Goal: Task Accomplishment & Management: Manage account settings

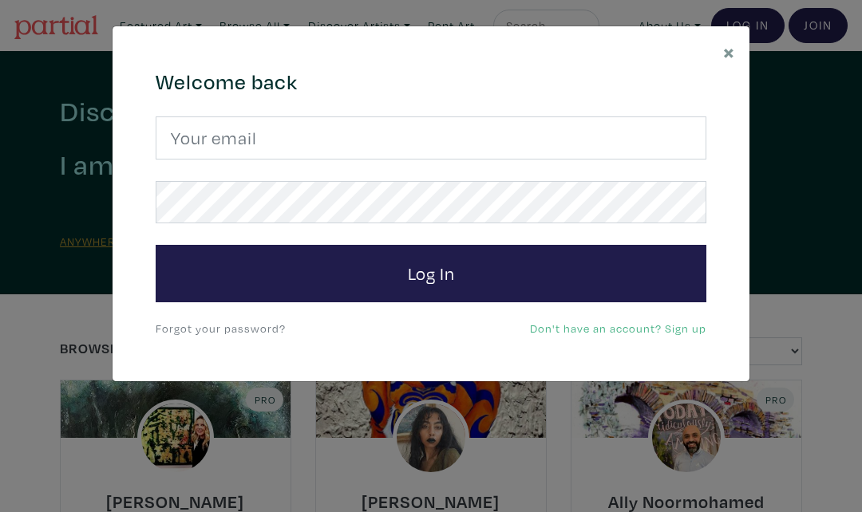
click at [733, 54] on span "×" at bounding box center [729, 52] width 12 height 28
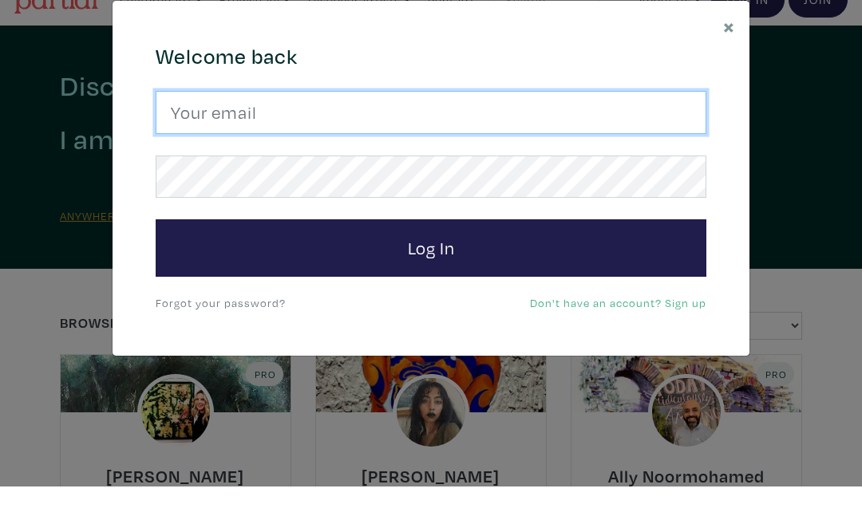
click at [308, 121] on input "email" at bounding box center [431, 138] width 551 height 43
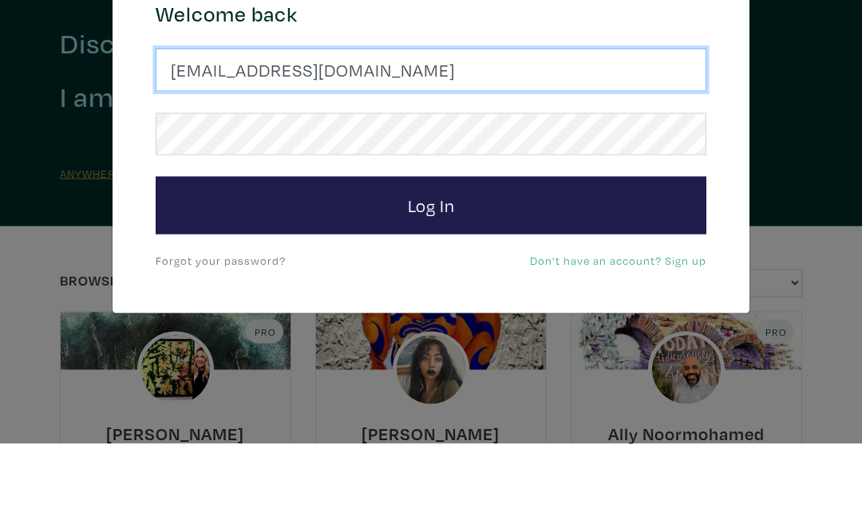
click at [431, 245] on button "Log In" at bounding box center [431, 273] width 551 height 57
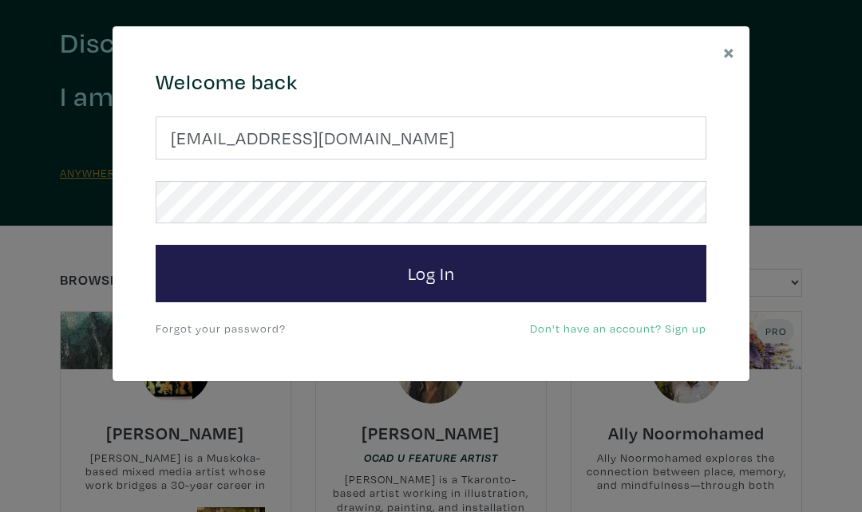
scroll to position [68, 0]
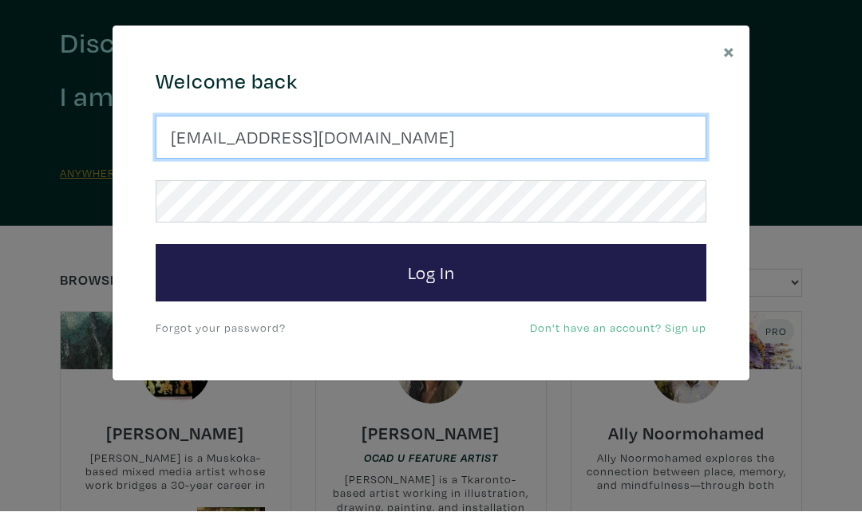
click at [388, 148] on input "susanmcleanwoodburm@gmail.com" at bounding box center [431, 138] width 551 height 43
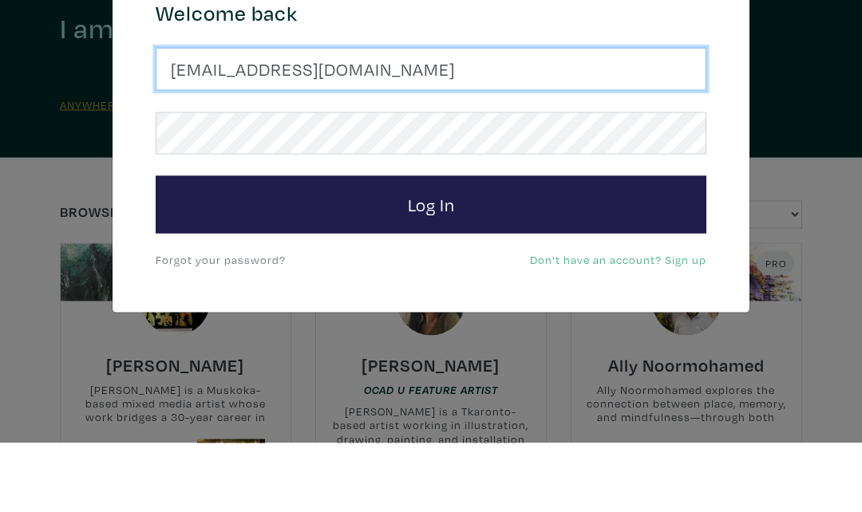
type input "susanmcleanwoodburn@gmail.com"
click at [431, 245] on button "Log In" at bounding box center [431, 273] width 551 height 57
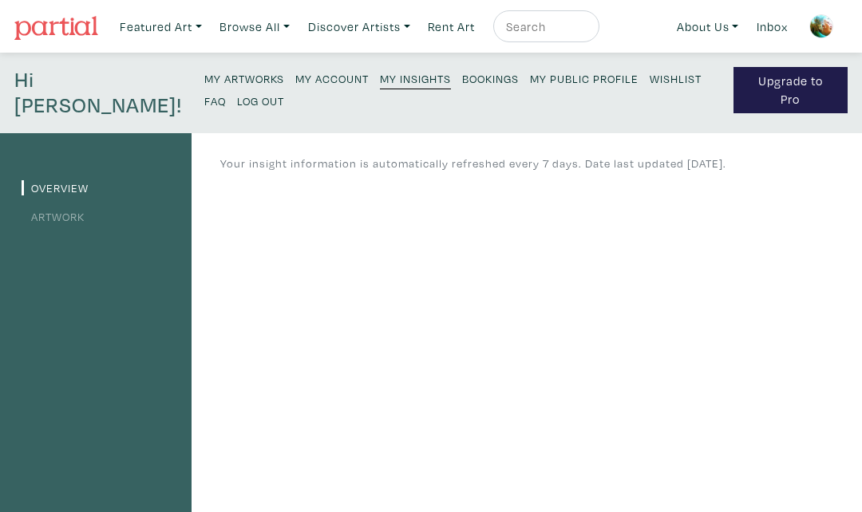
click at [204, 86] on link "My Artworks" at bounding box center [244, 78] width 80 height 22
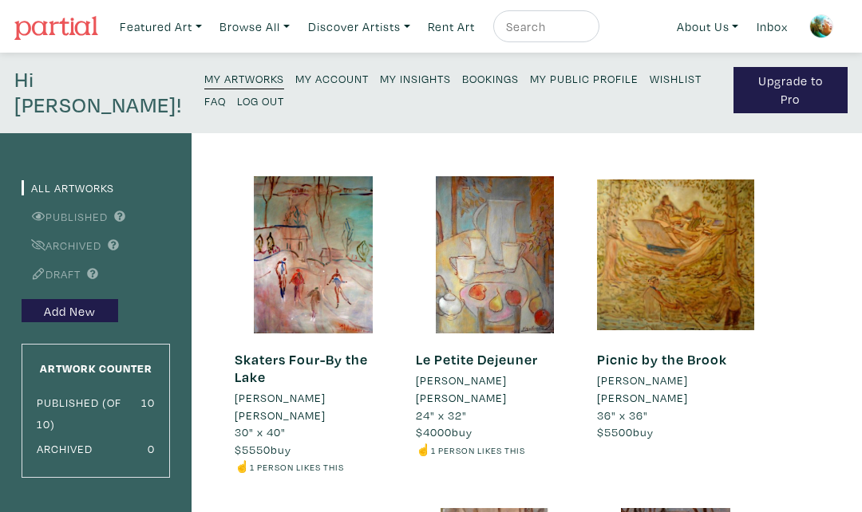
click at [85, 449] on small "Archived" at bounding box center [65, 448] width 56 height 15
click at [84, 442] on small "Archived" at bounding box center [65, 448] width 56 height 15
click at [96, 444] on div "Archived 0" at bounding box center [96, 448] width 118 height 22
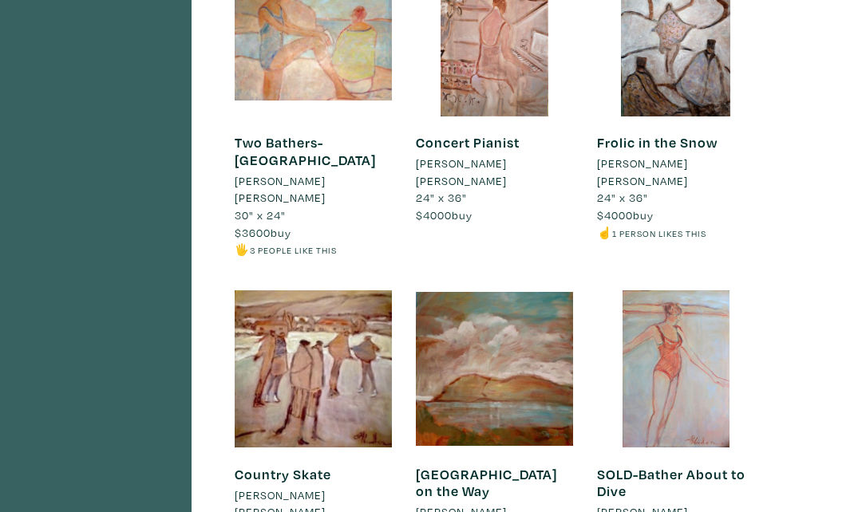
scroll to position [550, 0]
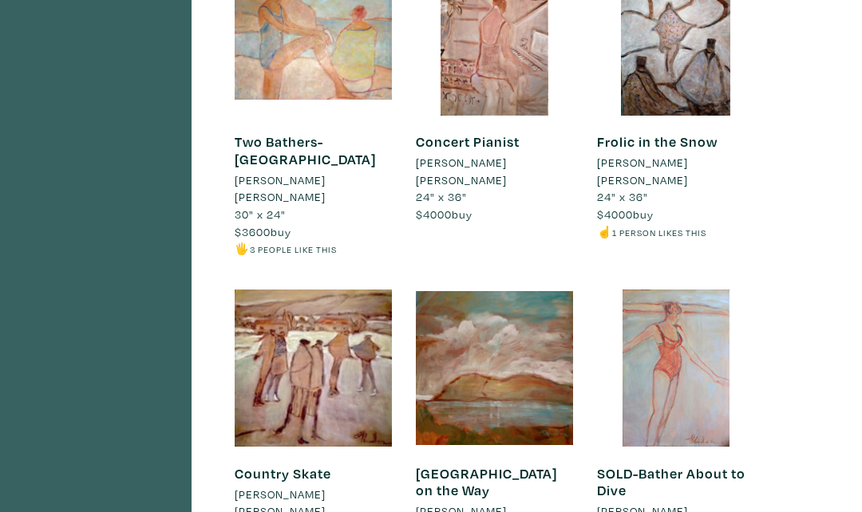
click at [509, 359] on div at bounding box center [494, 368] width 157 height 157
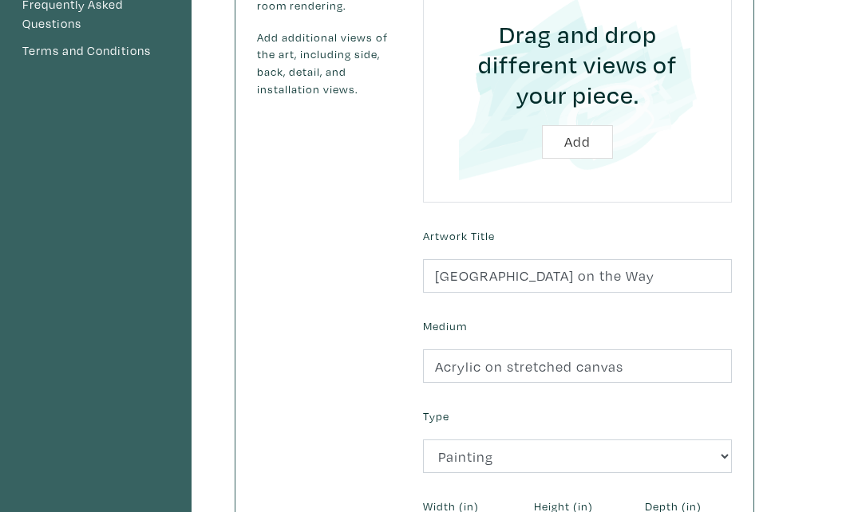
scroll to position [402, 0]
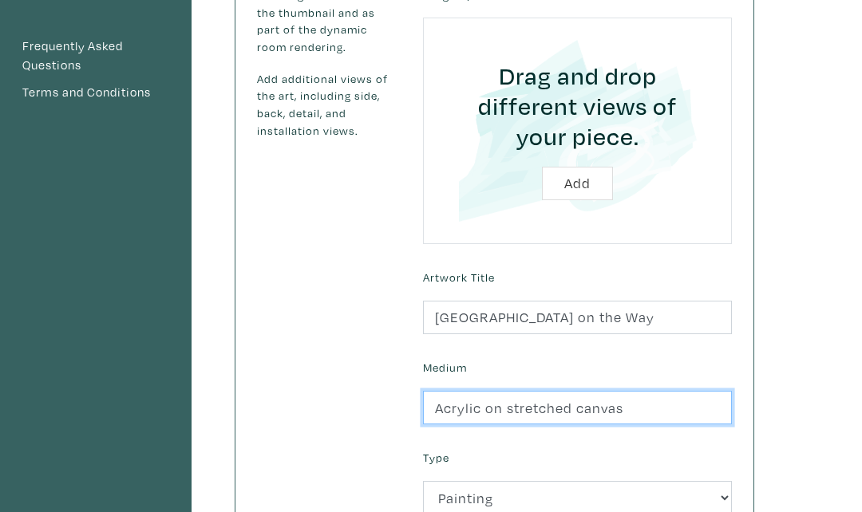
click at [715, 400] on input "Acrylic on stretched canvas" at bounding box center [577, 409] width 309 height 34
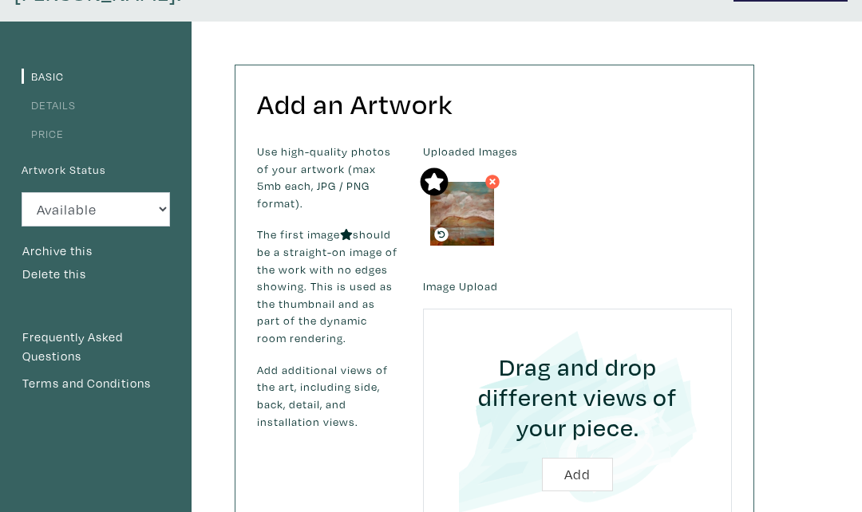
scroll to position [0, 0]
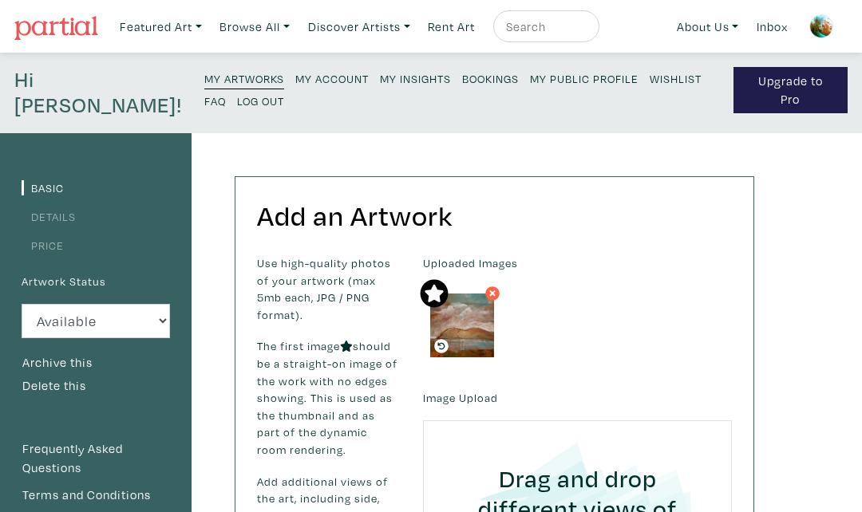
click at [209, 26] on link "Browse All" at bounding box center [161, 26] width 97 height 33
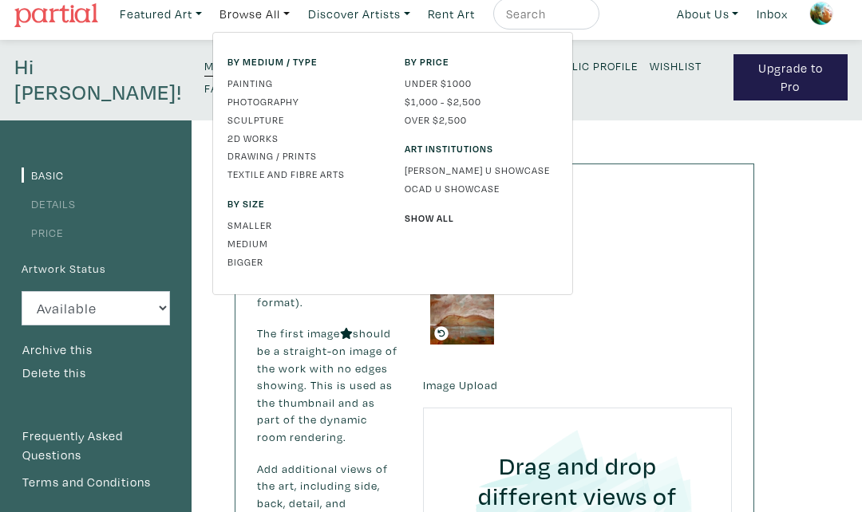
click at [665, 34] on nav "Featured Art Smalls Landscapes Abstracts New Contemporary The Minimalist Bold D…" at bounding box center [431, 14] width 862 height 53
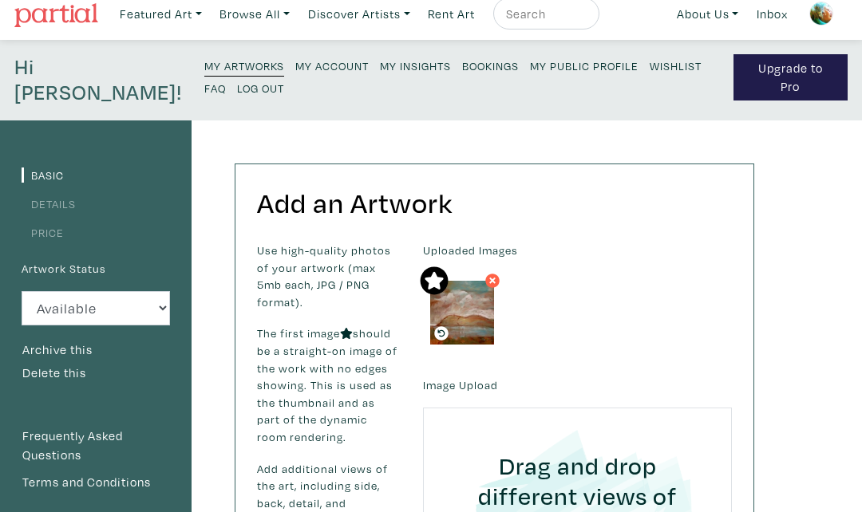
scroll to position [7, 0]
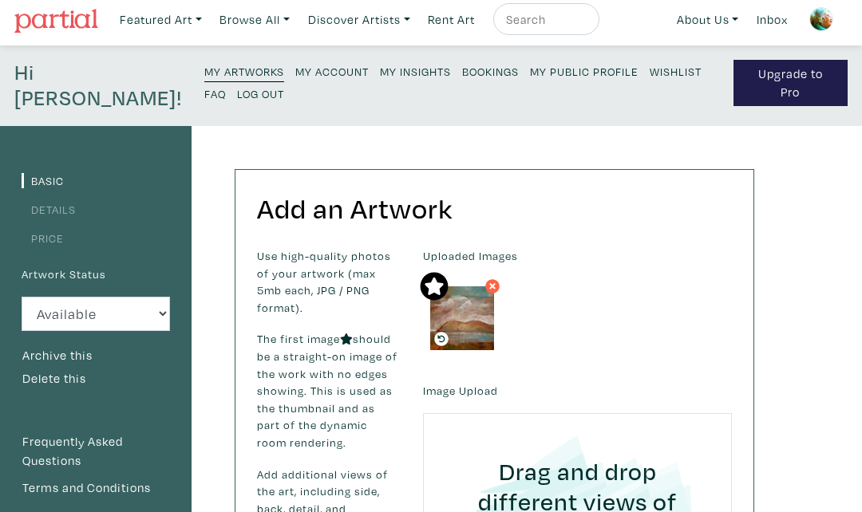
click at [295, 70] on small "My Account" at bounding box center [331, 71] width 73 height 15
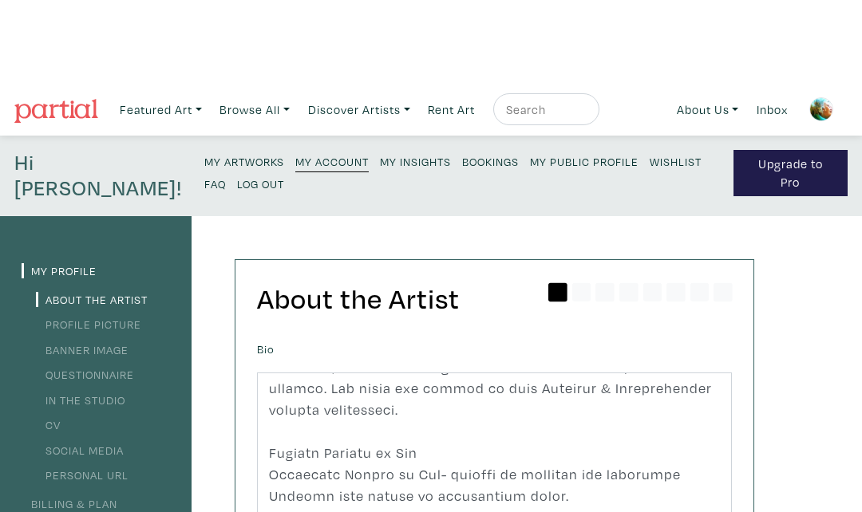
scroll to position [409, 0]
